Goal: Task Accomplishment & Management: Complete application form

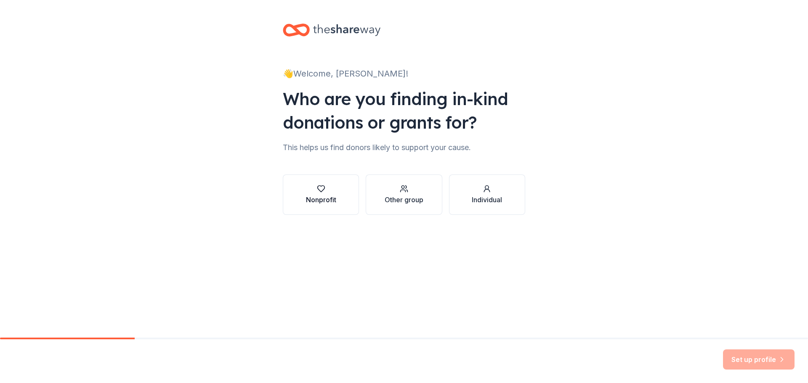
click at [328, 198] on div "Nonprofit" at bounding box center [321, 200] width 30 height 10
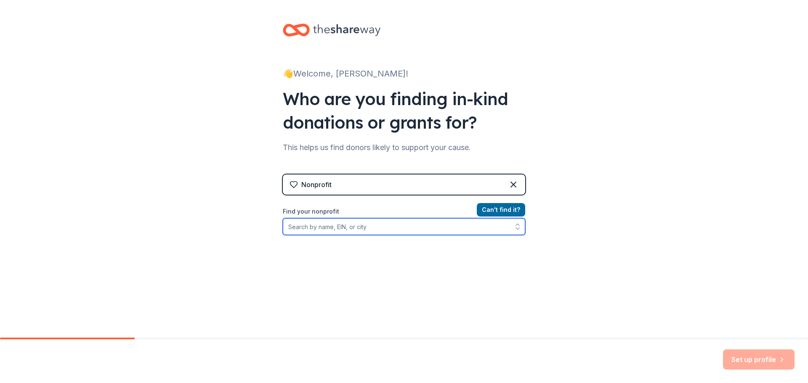
click at [412, 231] on input "Find your nonprofit" at bounding box center [404, 226] width 242 height 17
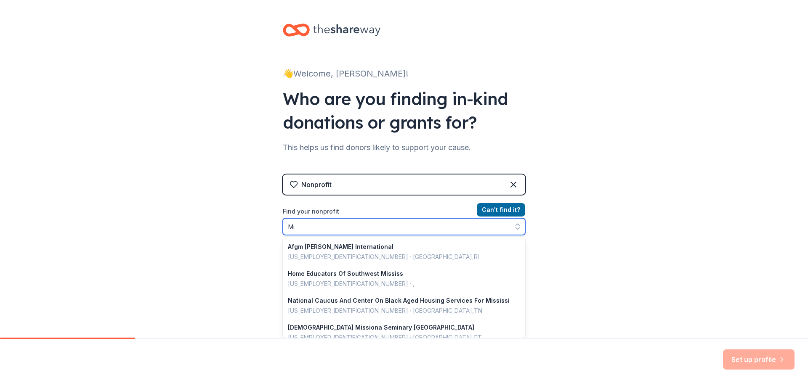
type input "M"
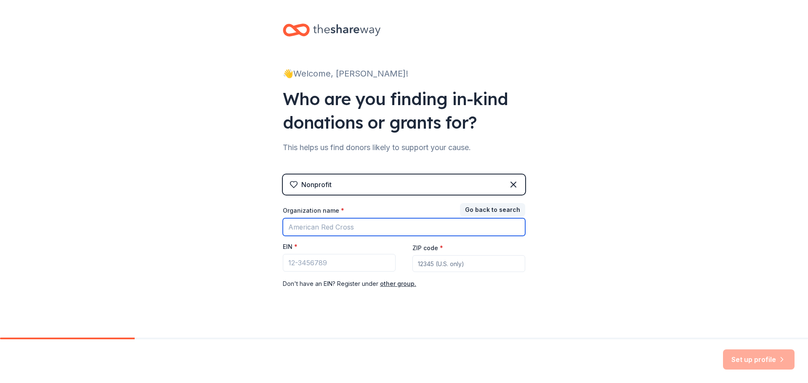
click at [412, 231] on input "Organization name *" at bounding box center [404, 227] width 242 height 18
click at [517, 313] on div "👋 Welcome, [PERSON_NAME]! Who are you finding in-kind donations or grants for? …" at bounding box center [403, 173] width 269 height 346
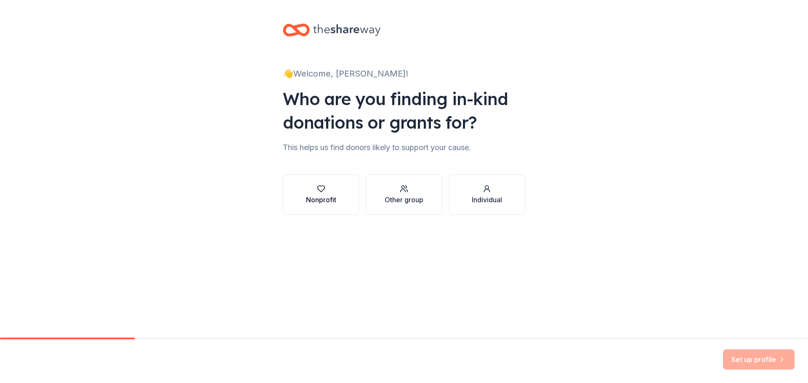
click at [321, 202] on div "Nonprofit" at bounding box center [321, 200] width 30 height 10
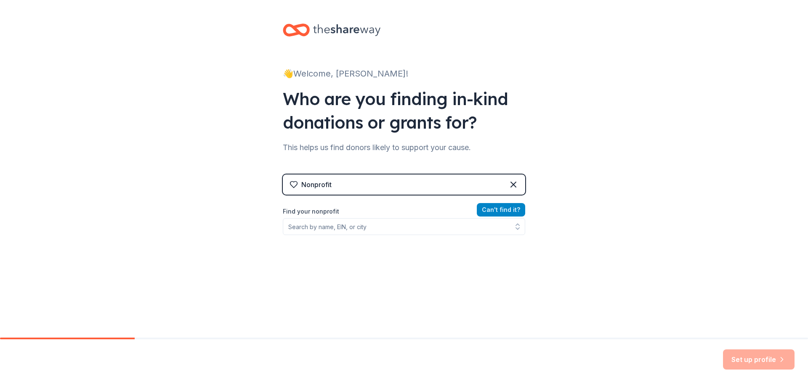
click at [512, 215] on button "Can ' t find it?" at bounding box center [501, 209] width 48 height 13
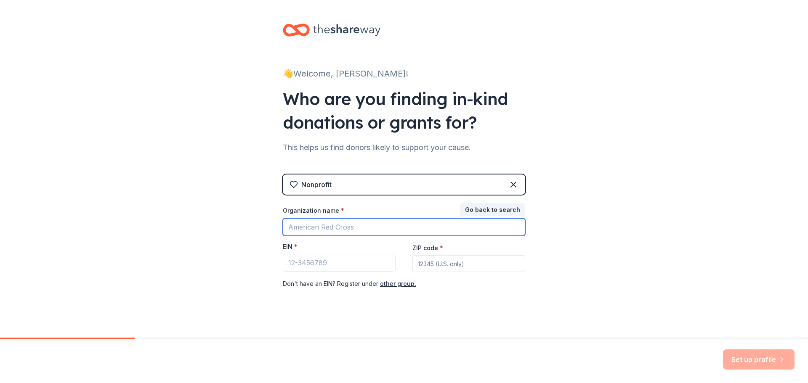
click at [429, 222] on input "Organization name *" at bounding box center [404, 227] width 242 height 18
type input "Start2Finish"
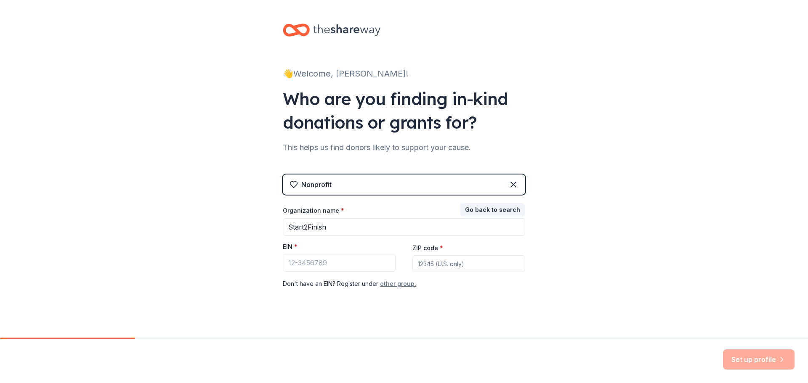
click at [400, 284] on button "other group." at bounding box center [398, 284] width 36 height 10
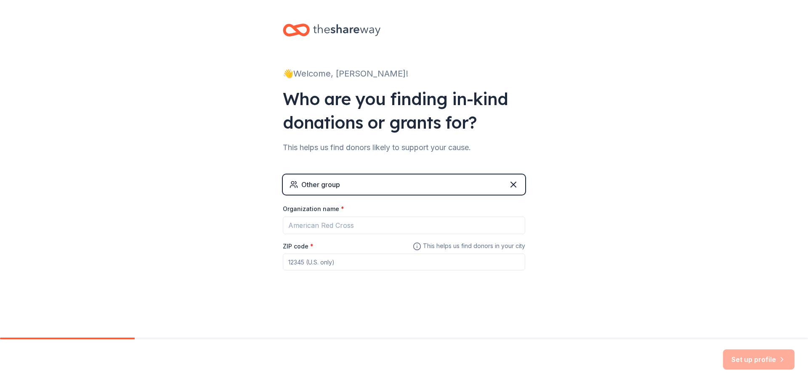
click at [345, 191] on div "Other group" at bounding box center [404, 185] width 242 height 20
click at [517, 183] on icon at bounding box center [513, 185] width 10 height 10
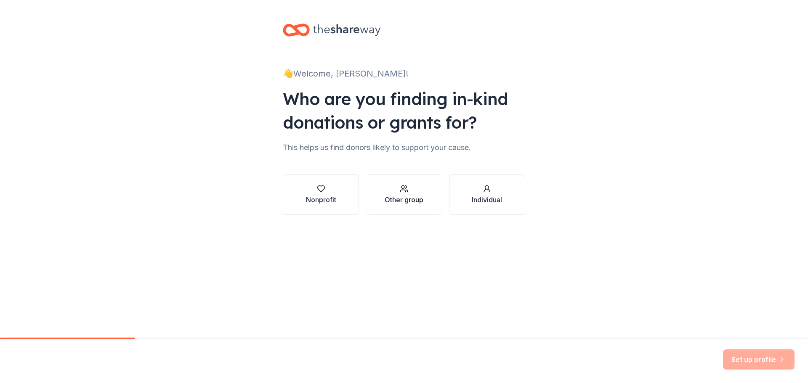
click at [395, 204] on div "Other group" at bounding box center [403, 200] width 39 height 10
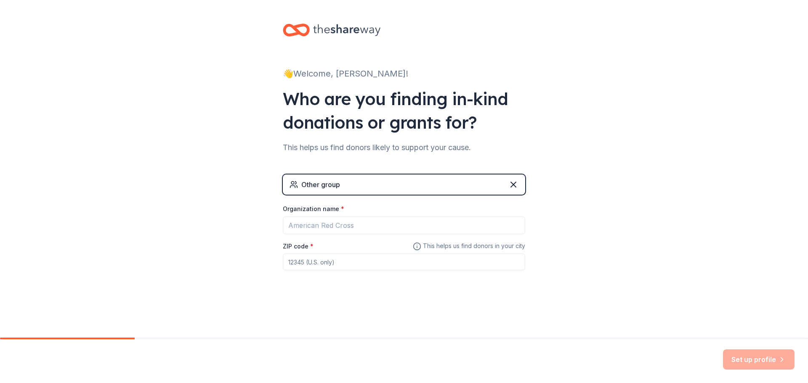
click at [512, 190] on div "Other group" at bounding box center [404, 185] width 242 height 20
click at [515, 184] on icon at bounding box center [513, 185] width 10 height 10
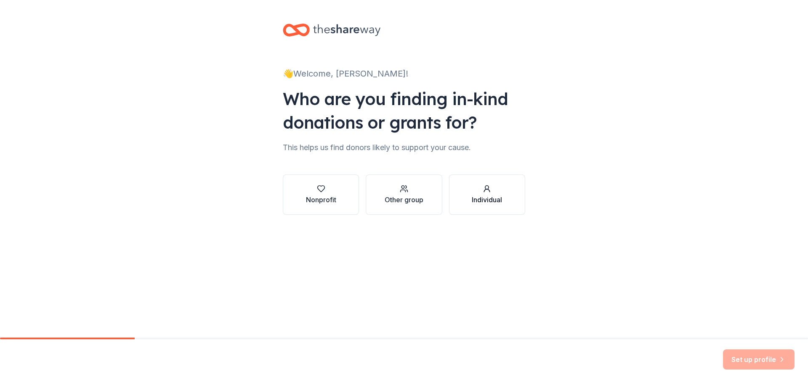
click at [516, 191] on button "Individual" at bounding box center [487, 195] width 76 height 40
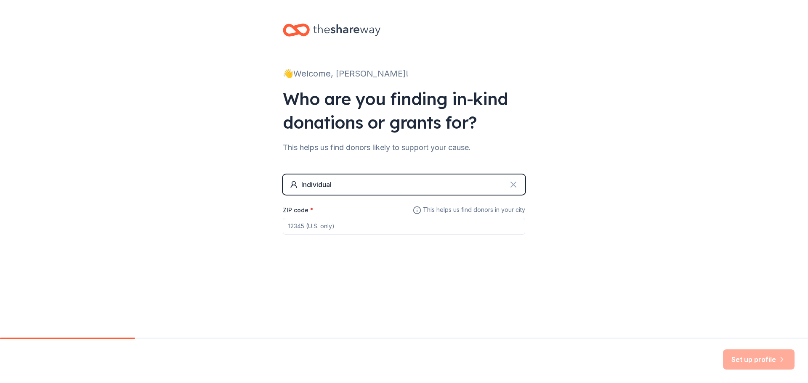
click at [512, 185] on icon at bounding box center [513, 185] width 10 height 10
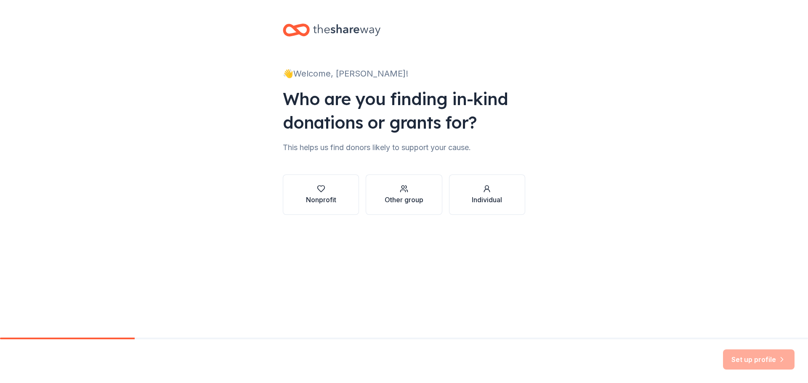
click at [763, 363] on div "Set up profile" at bounding box center [759, 360] width 72 height 20
click at [321, 210] on button "Nonprofit" at bounding box center [321, 195] width 76 height 40
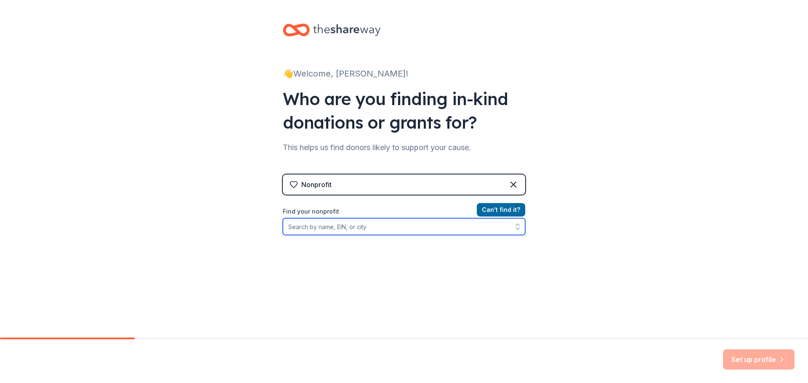
click at [323, 228] on input "Find your nonprofit" at bounding box center [404, 226] width 242 height 17
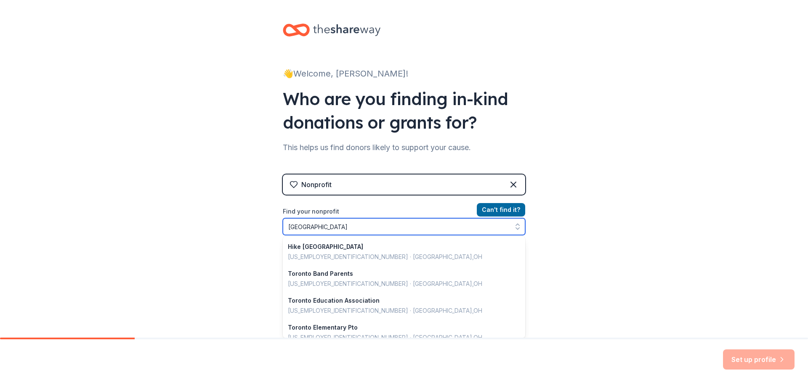
drag, startPoint x: 323, startPoint y: 228, endPoint x: 278, endPoint y: 229, distance: 45.4
click at [278, 229] on div "👋 Welcome, Anita! Who are you finding in-kind donations or grants for? This hel…" at bounding box center [403, 180] width 269 height 360
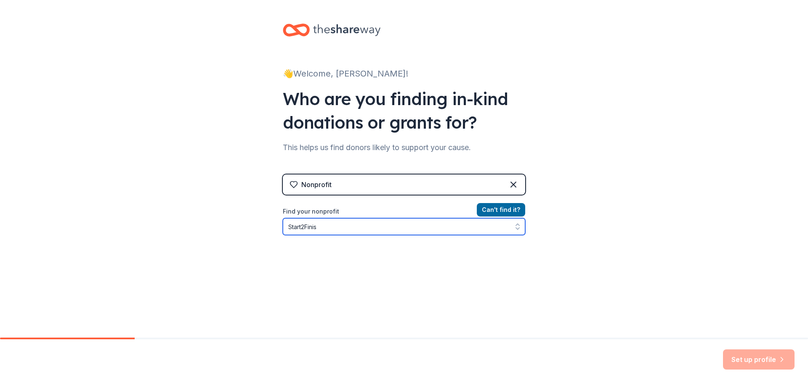
type input "Start2Finish"
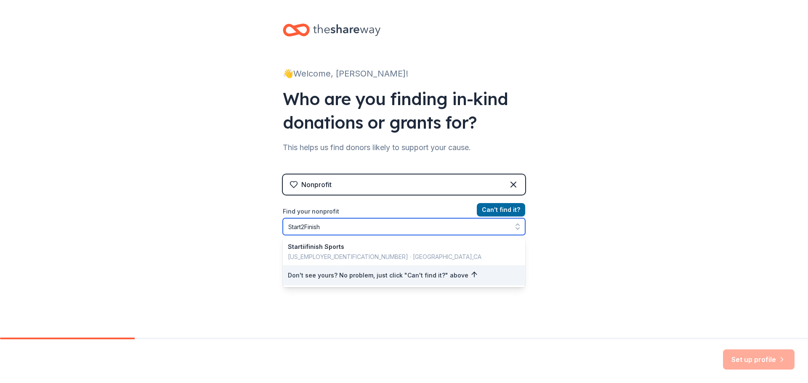
click at [404, 233] on input "Start2Finish" at bounding box center [404, 226] width 242 height 17
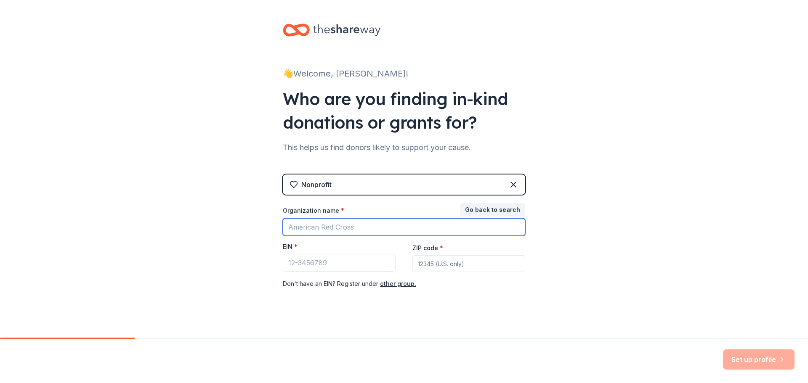
click at [406, 226] on input "Organization name *" at bounding box center [404, 227] width 242 height 18
type input "Start2Finish"
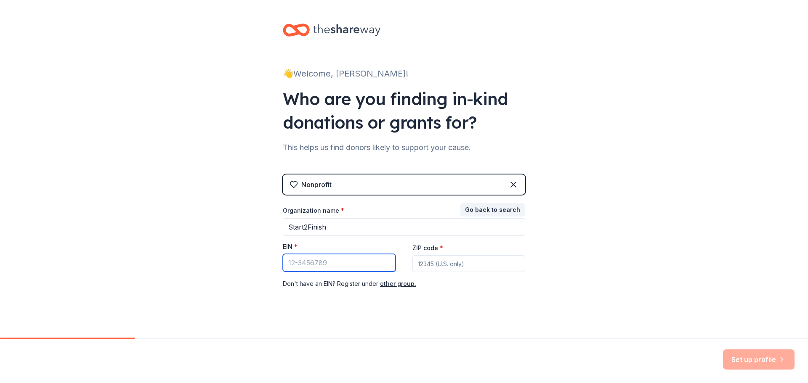
click at [325, 264] on input "EIN *" at bounding box center [339, 263] width 113 height 18
click at [403, 283] on button "other group." at bounding box center [398, 284] width 36 height 10
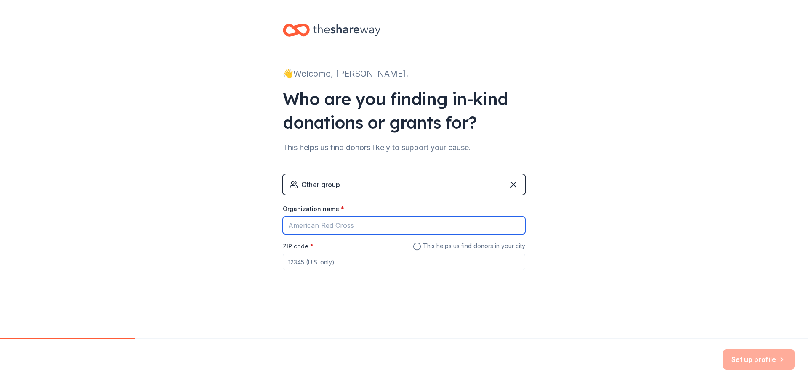
click at [328, 227] on input "Organization name *" at bounding box center [404, 226] width 242 height 18
type input "Start2Finish"
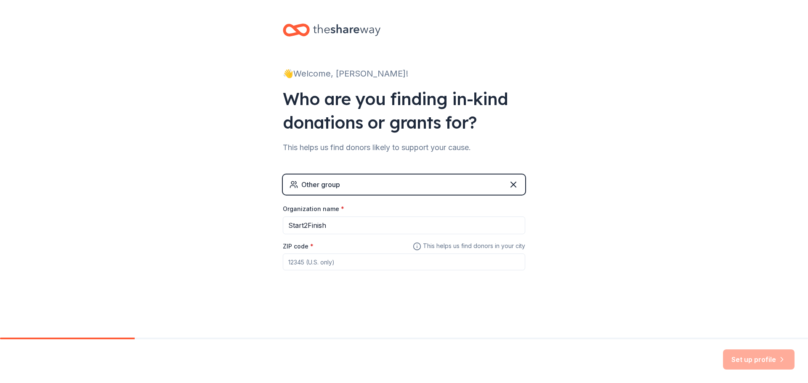
click at [329, 261] on input "ZIP code *" at bounding box center [404, 262] width 242 height 17
click at [324, 263] on input "ZIP code *" at bounding box center [404, 262] width 242 height 17
click at [357, 257] on input "ZIP code *" at bounding box center [404, 262] width 242 height 17
click at [534, 325] on div "👋 Welcome, Anita! Who are you finding in-kind donations or grants for? This hel…" at bounding box center [403, 164] width 269 height 328
click at [322, 266] on input "ZIP code *" at bounding box center [404, 262] width 242 height 17
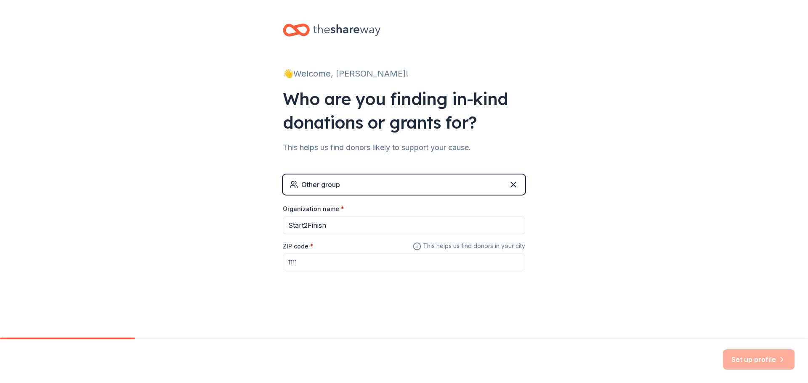
click at [331, 287] on div "Other group Organization name * Start2Finish ZIP code * 1111 This helps us find…" at bounding box center [404, 231] width 242 height 113
click at [346, 261] on input "1111" at bounding box center [404, 262] width 242 height 17
drag, startPoint x: 287, startPoint y: 262, endPoint x: 264, endPoint y: 259, distance: 23.3
click at [264, 260] on div "👋 Welcome, Anita! Who are you finding in-kind donations or grants for? This hel…" at bounding box center [404, 164] width 808 height 328
click at [340, 313] on div "👋 Welcome, Anita! Who are you finding in-kind donations or grants for? This hel…" at bounding box center [403, 164] width 269 height 328
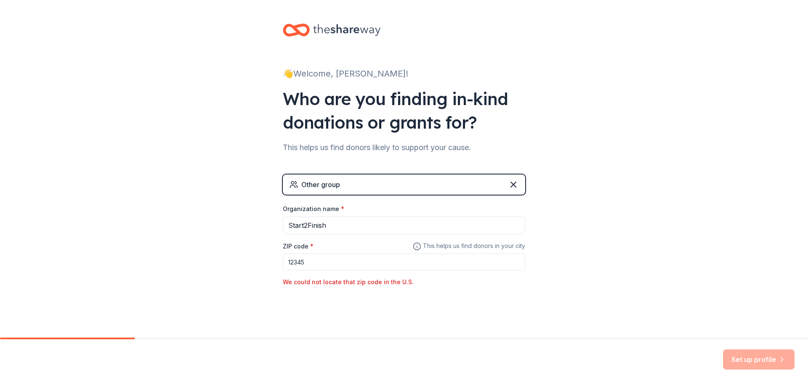
click at [403, 313] on div "👋 Welcome, Anita! Who are you finding in-kind donations or grants for? This hel…" at bounding box center [403, 172] width 269 height 345
click at [326, 260] on input "12345" at bounding box center [404, 262] width 242 height 17
drag, startPoint x: 322, startPoint y: 268, endPoint x: 267, endPoint y: 270, distance: 55.1
click at [269, 270] on div "👋 Welcome, Anita! Who are you finding in-kind donations or grants for? This hel…" at bounding box center [403, 172] width 269 height 345
type input "5"
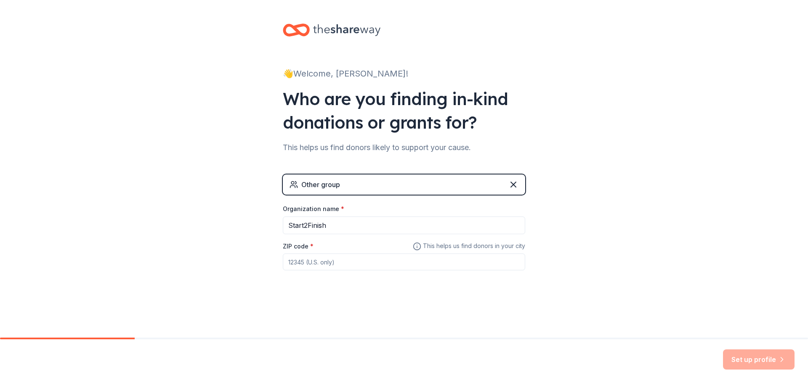
click at [316, 260] on input "ZIP code *" at bounding box center [404, 262] width 242 height 17
type input "42600"
click at [707, 247] on div "👋 Welcome, Anita! Who are you finding in-kind donations or grants for? This hel…" at bounding box center [404, 172] width 808 height 345
click at [512, 187] on icon at bounding box center [513, 184] width 5 height 5
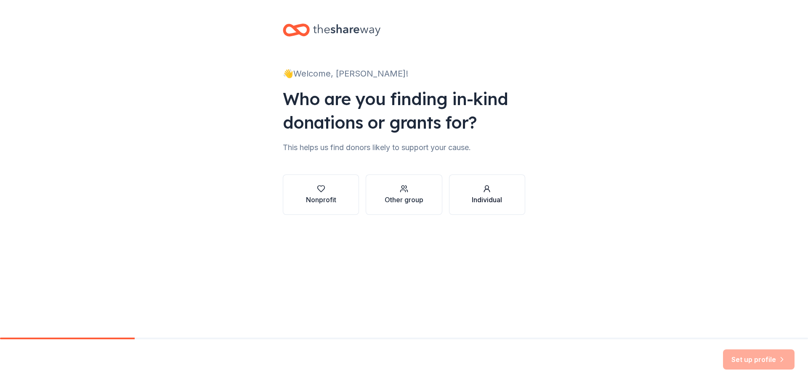
click at [512, 211] on button "Individual" at bounding box center [487, 195] width 76 height 40
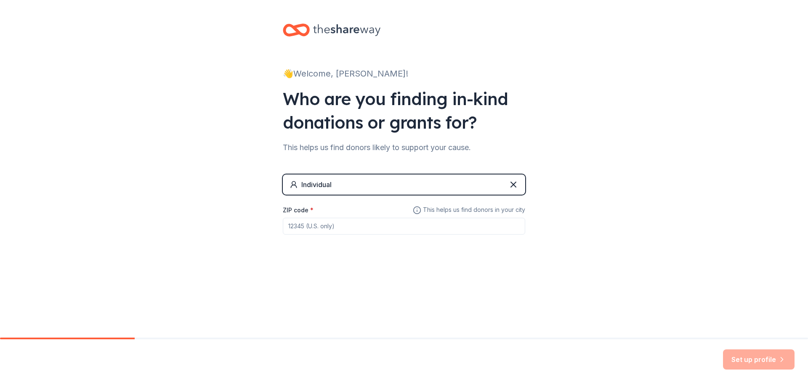
drag, startPoint x: 2, startPoint y: 141, endPoint x: 302, endPoint y: 224, distance: 312.0
click at [302, 224] on div "👋 Welcome, Anita! Who are you finding in-kind donations or grants for? This hel…" at bounding box center [404, 146] width 808 height 292
click at [302, 224] on input "ZIP code *" at bounding box center [404, 226] width 242 height 17
type input "14201"
click at [751, 365] on button "Set up profile" at bounding box center [759, 360] width 72 height 20
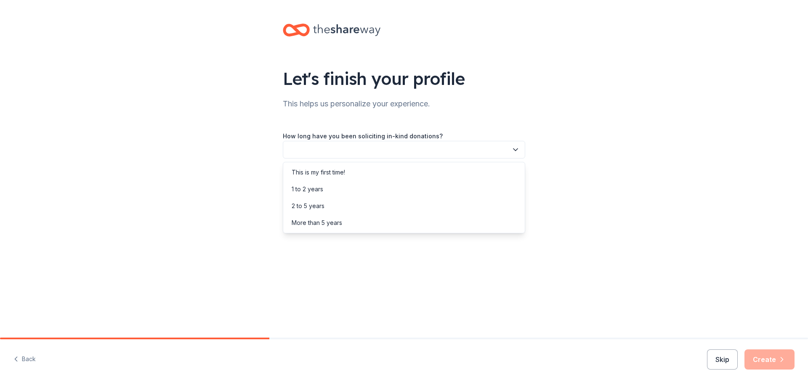
click at [461, 153] on button "button" at bounding box center [404, 150] width 242 height 18
click at [460, 188] on div "1 to 2 years" at bounding box center [404, 189] width 238 height 17
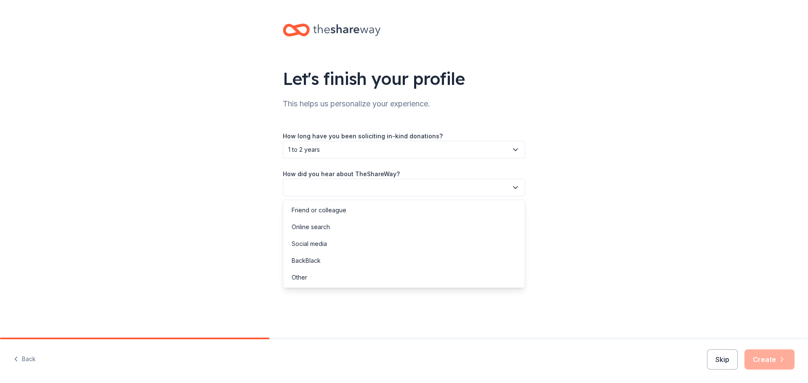
click at [460, 188] on button "button" at bounding box center [404, 188] width 242 height 18
click at [456, 279] on div "Other" at bounding box center [404, 277] width 238 height 17
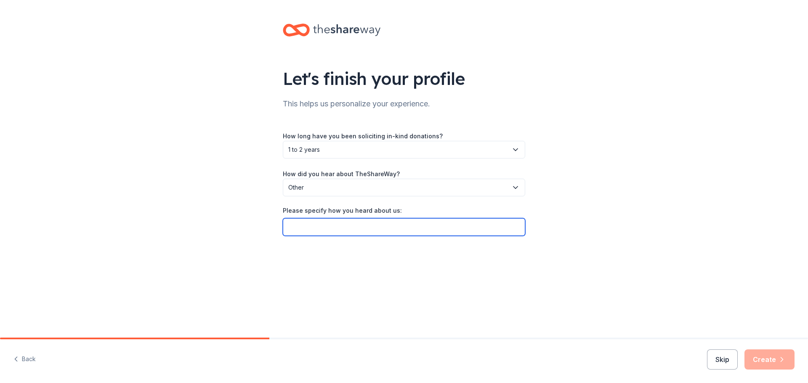
click at [445, 226] on input "Please specify how you heard about us:" at bounding box center [404, 227] width 242 height 18
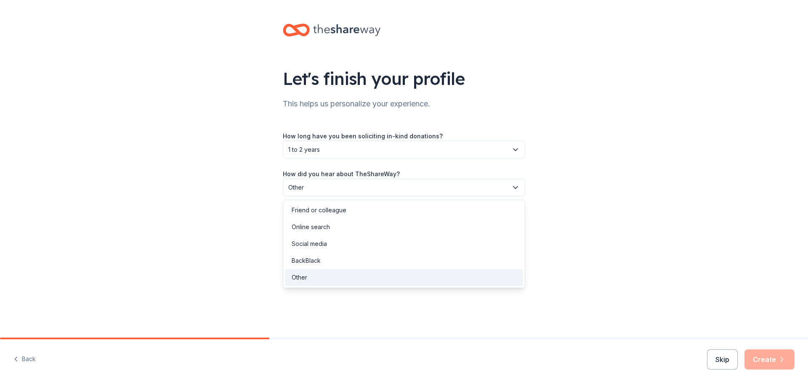
click at [404, 188] on span "Other" at bounding box center [398, 188] width 220 height 10
click at [406, 228] on div "Online search" at bounding box center [404, 227] width 238 height 17
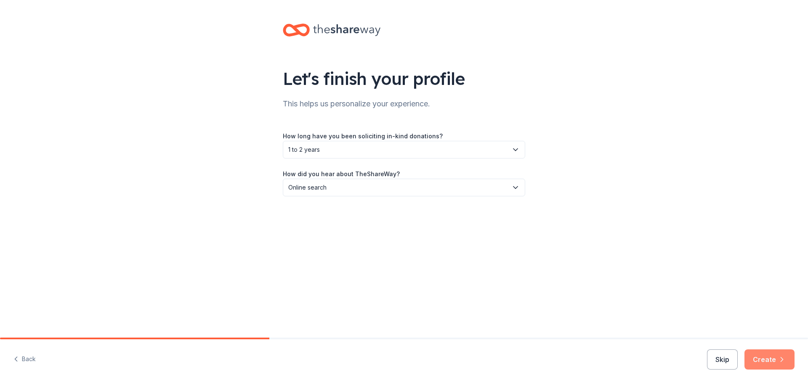
click at [760, 361] on button "Create" at bounding box center [769, 360] width 50 height 20
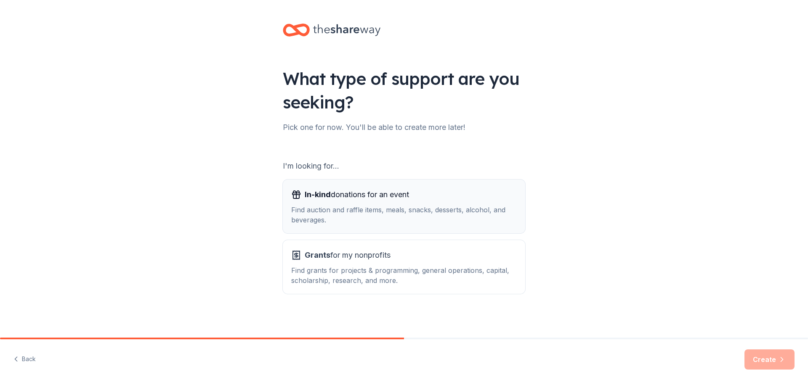
click at [438, 215] on div "Find auction and raffle items, meals, snacks, desserts, alcohol, and beverages." at bounding box center [403, 215] width 225 height 20
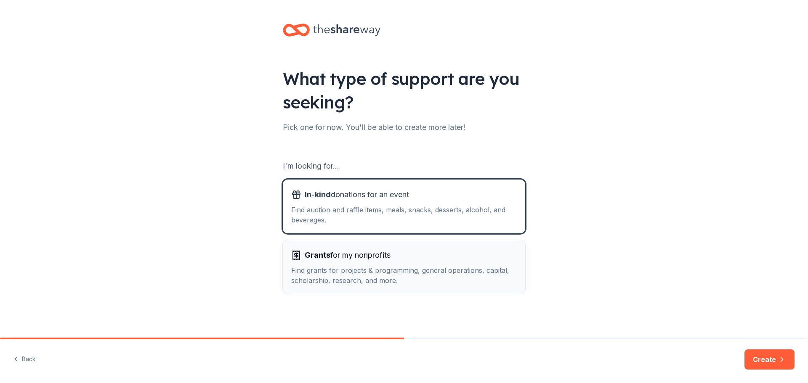
click at [439, 264] on div "Grants for my nonprofits Find grants for projects & programming, general operat…" at bounding box center [403, 267] width 225 height 37
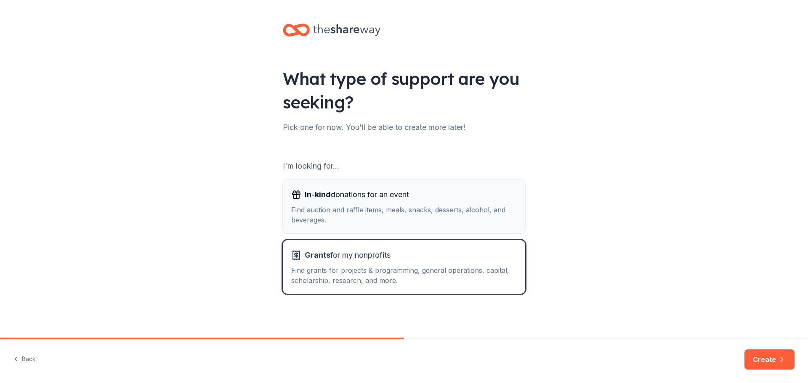
click at [424, 212] on div "Find auction and raffle items, meals, snacks, desserts, alcohol, and beverages." at bounding box center [403, 215] width 225 height 20
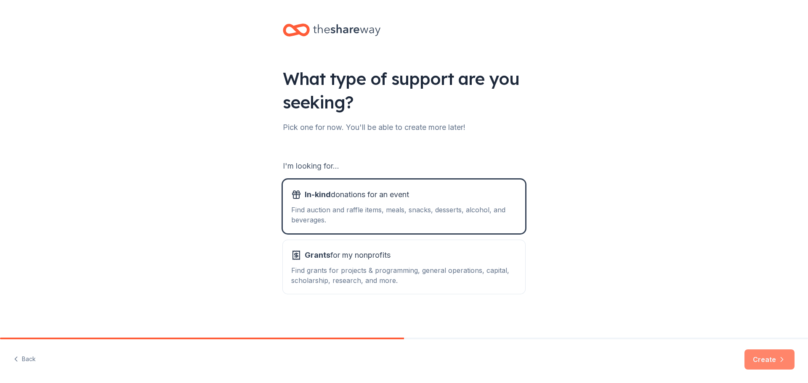
click at [762, 355] on button "Create" at bounding box center [769, 360] width 50 height 20
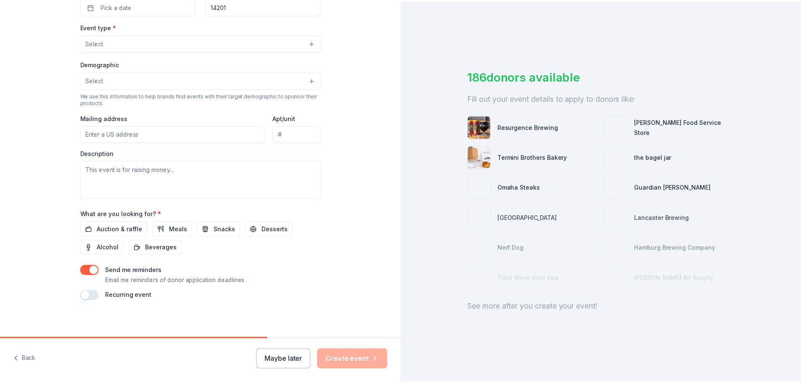
scroll to position [222, 0]
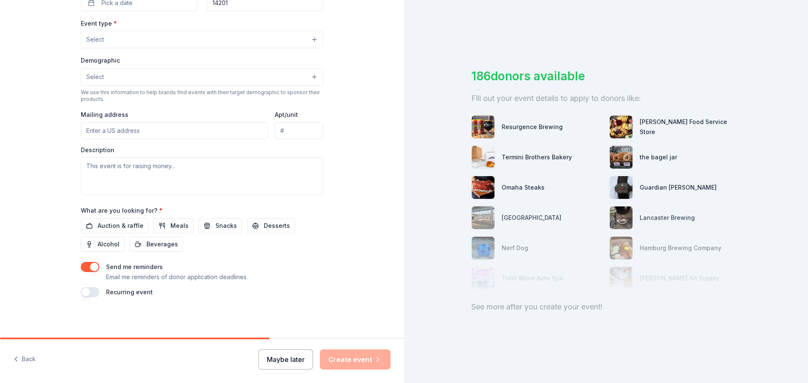
click at [283, 363] on button "Maybe later" at bounding box center [285, 360] width 55 height 20
click at [297, 359] on button "Maybe later" at bounding box center [285, 360] width 55 height 20
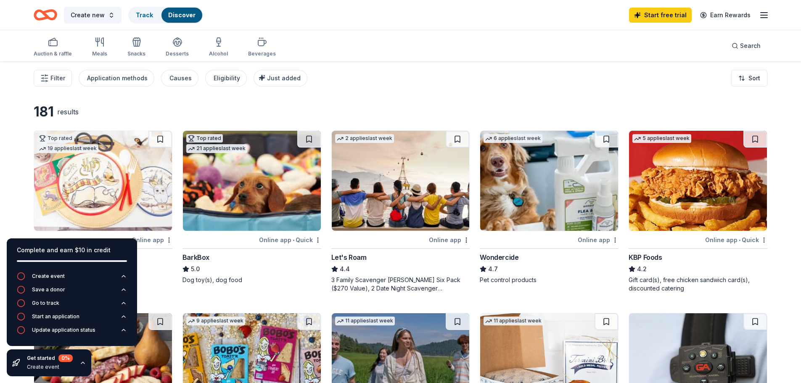
click at [763, 21] on div "Start free trial Earn Rewards" at bounding box center [699, 15] width 140 height 20
click at [766, 15] on line "button" at bounding box center [764, 15] width 7 height 0
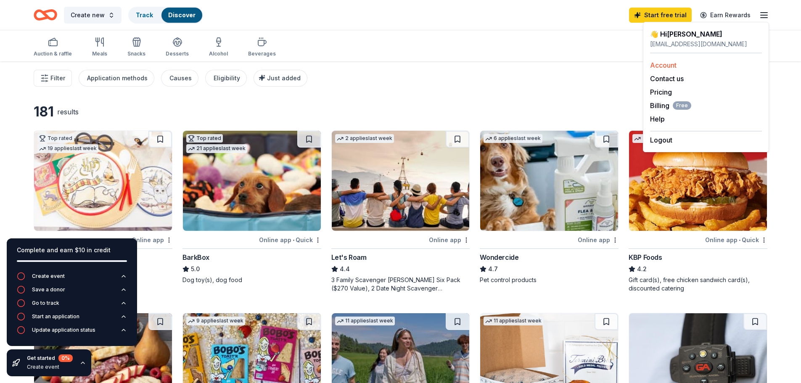
click at [661, 65] on link "Account" at bounding box center [663, 65] width 27 height 8
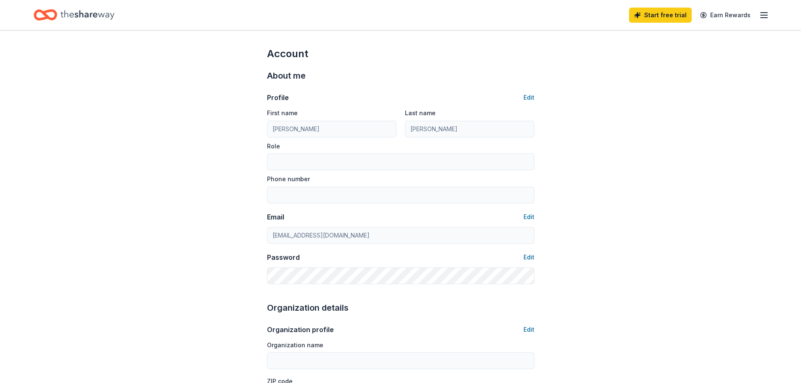
click at [771, 13] on div "Start free trial Earn Rewards" at bounding box center [400, 15] width 801 height 30
click at [763, 16] on icon "button" at bounding box center [764, 15] width 10 height 10
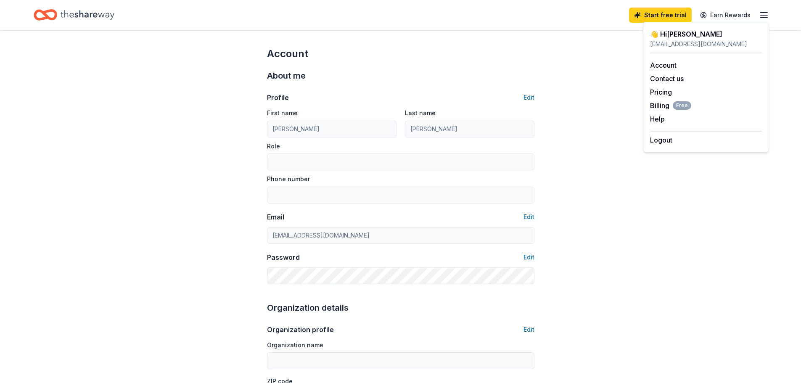
click at [68, 12] on icon "Home" at bounding box center [88, 14] width 54 height 17
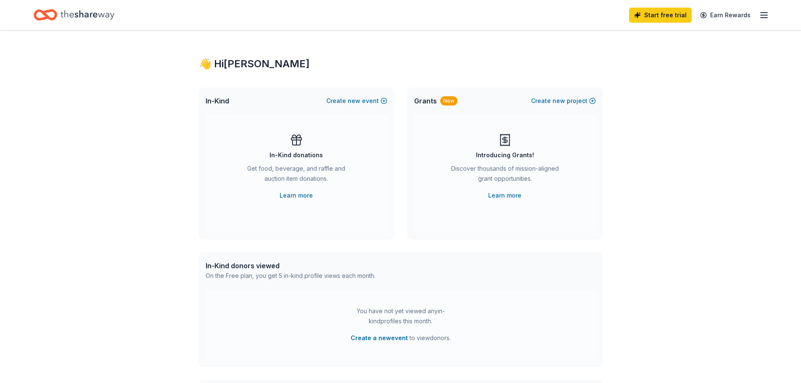
click at [767, 15] on line "button" at bounding box center [764, 15] width 7 height 0
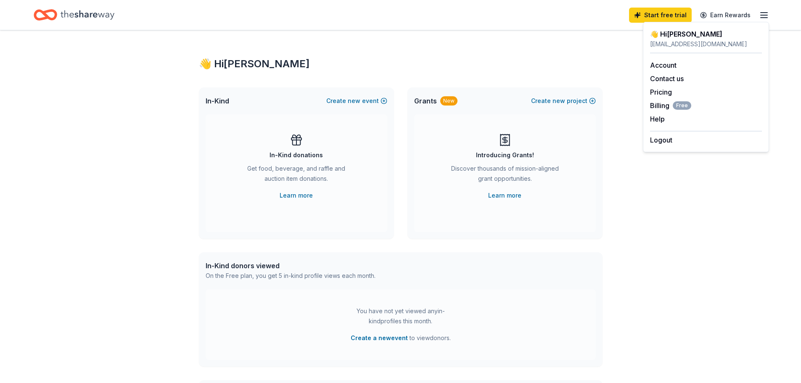
click at [94, 15] on icon "Home" at bounding box center [88, 14] width 54 height 9
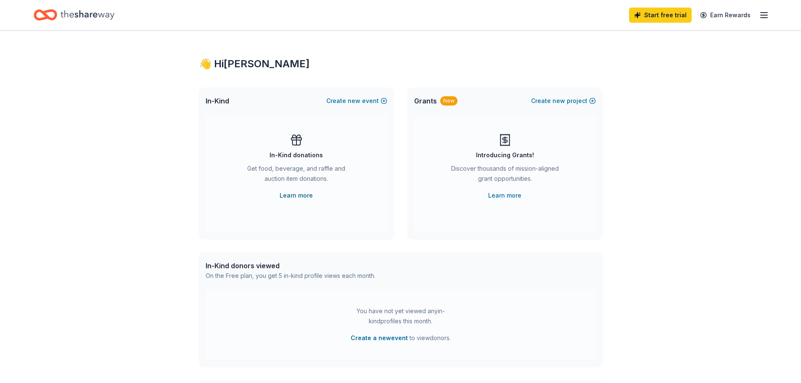
click at [297, 194] on link "Learn more" at bounding box center [296, 196] width 33 height 10
click at [369, 98] on button "Create new event" at bounding box center [356, 101] width 61 height 10
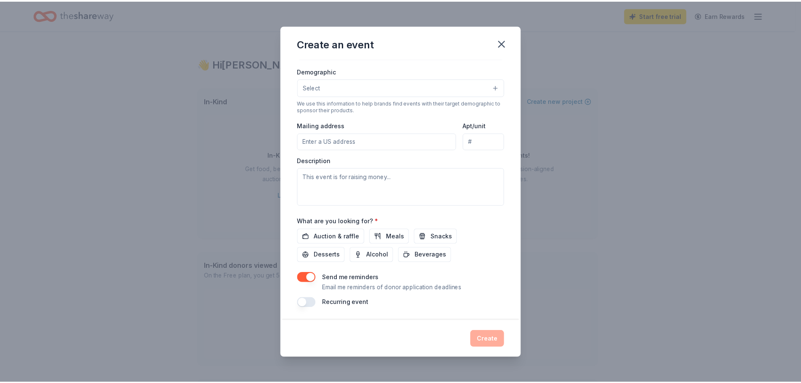
scroll to position [140, 0]
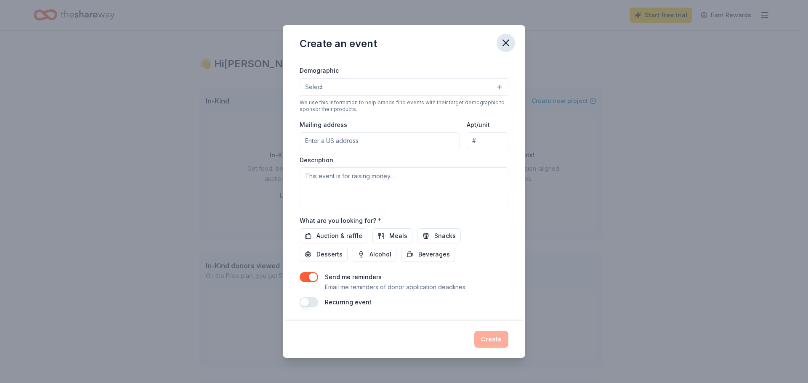
click at [506, 46] on icon "button" at bounding box center [506, 43] width 12 height 12
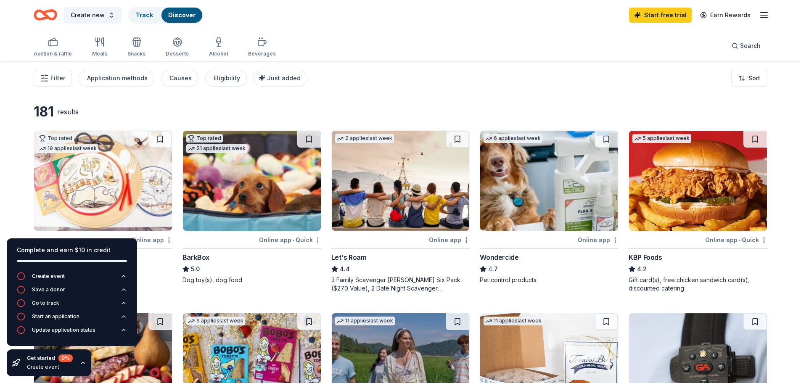
click at [283, 118] on div "181 results" at bounding box center [178, 111] width 288 height 17
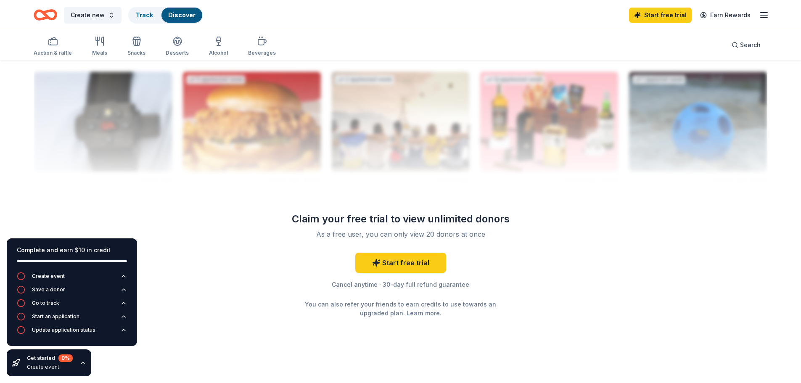
scroll to position [806, 0]
